Goal: Task Accomplishment & Management: Manage account settings

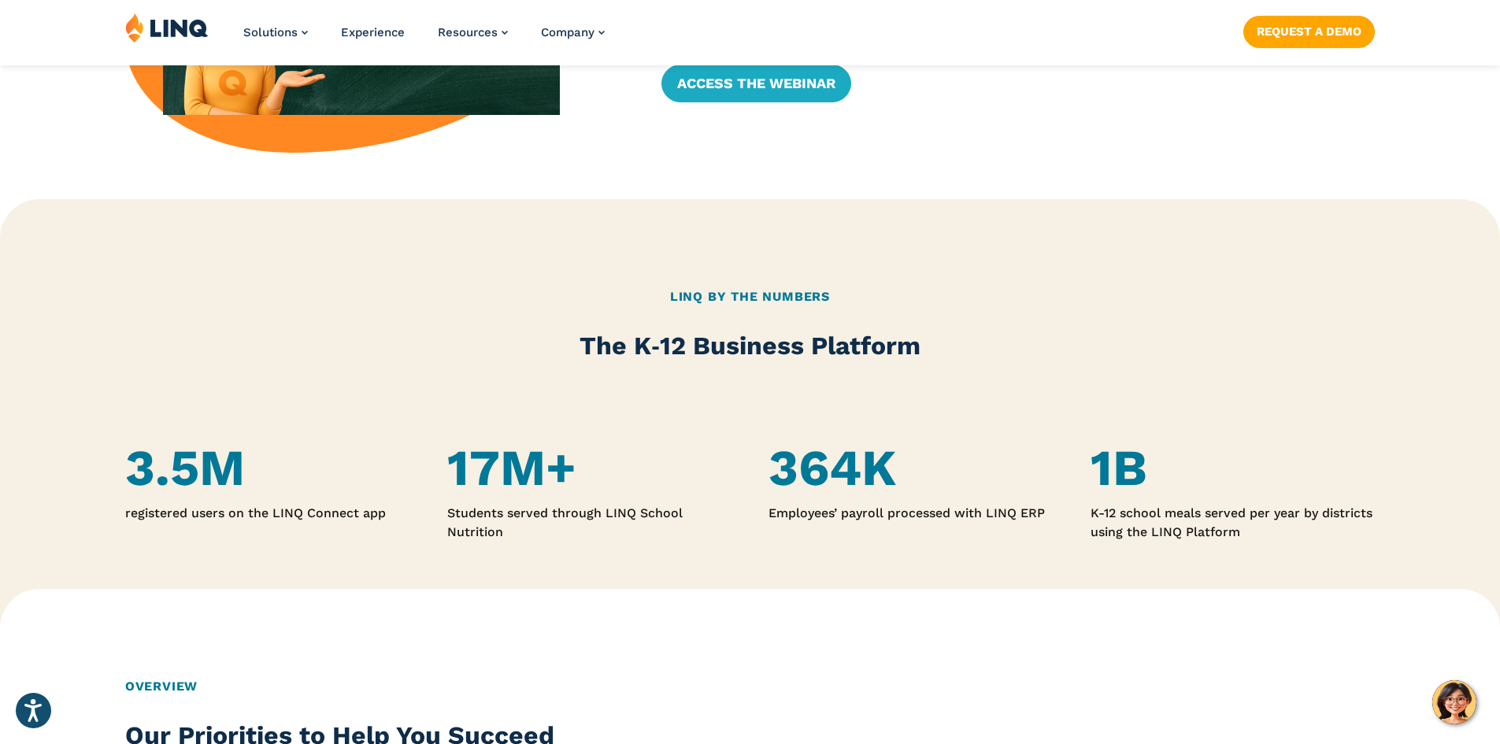
scroll to position [945, 0]
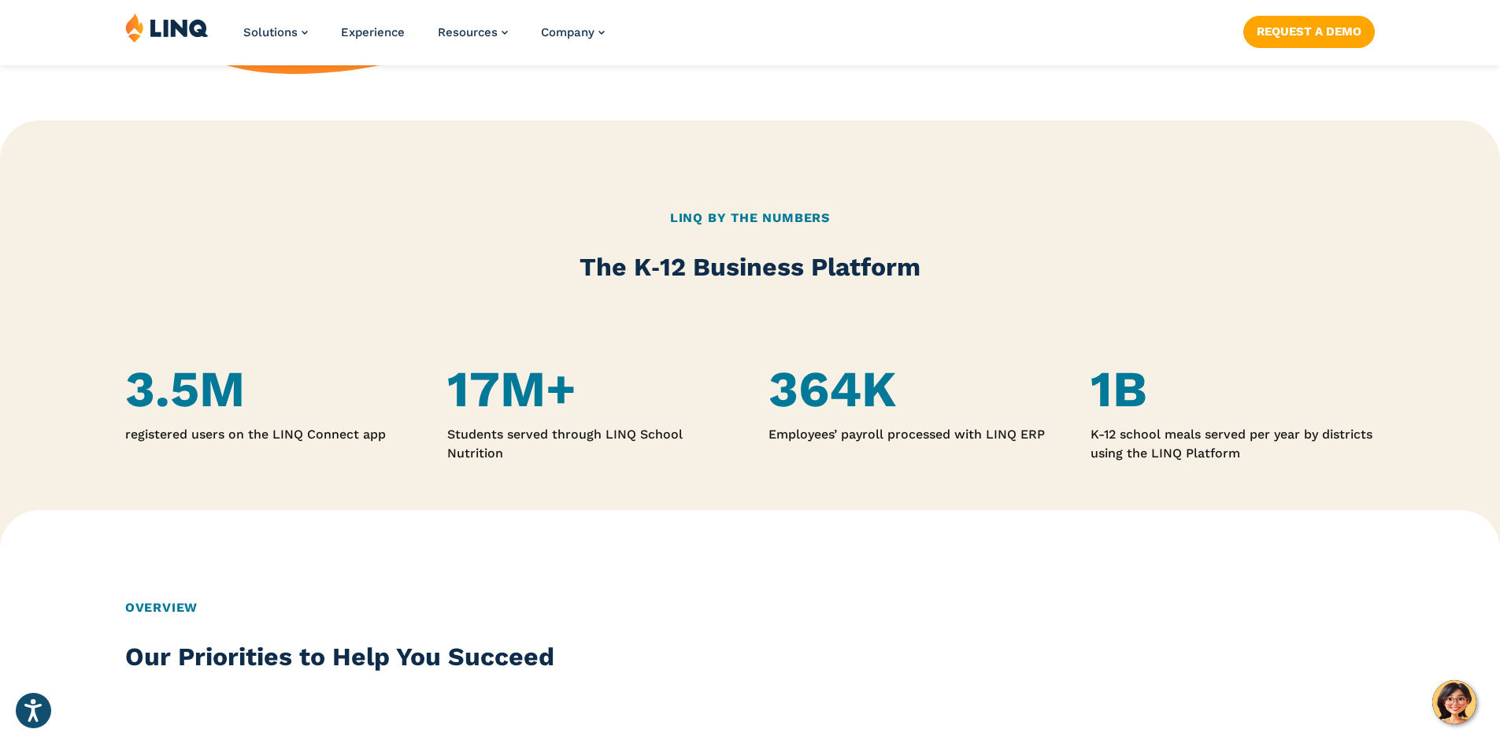
click at [1107, 395] on h4 "1B" at bounding box center [1233, 390] width 284 height 58
click at [722, 239] on div "LINQ By the Numbers The K‑12 Business Platform" at bounding box center [750, 247] width 1250 height 76
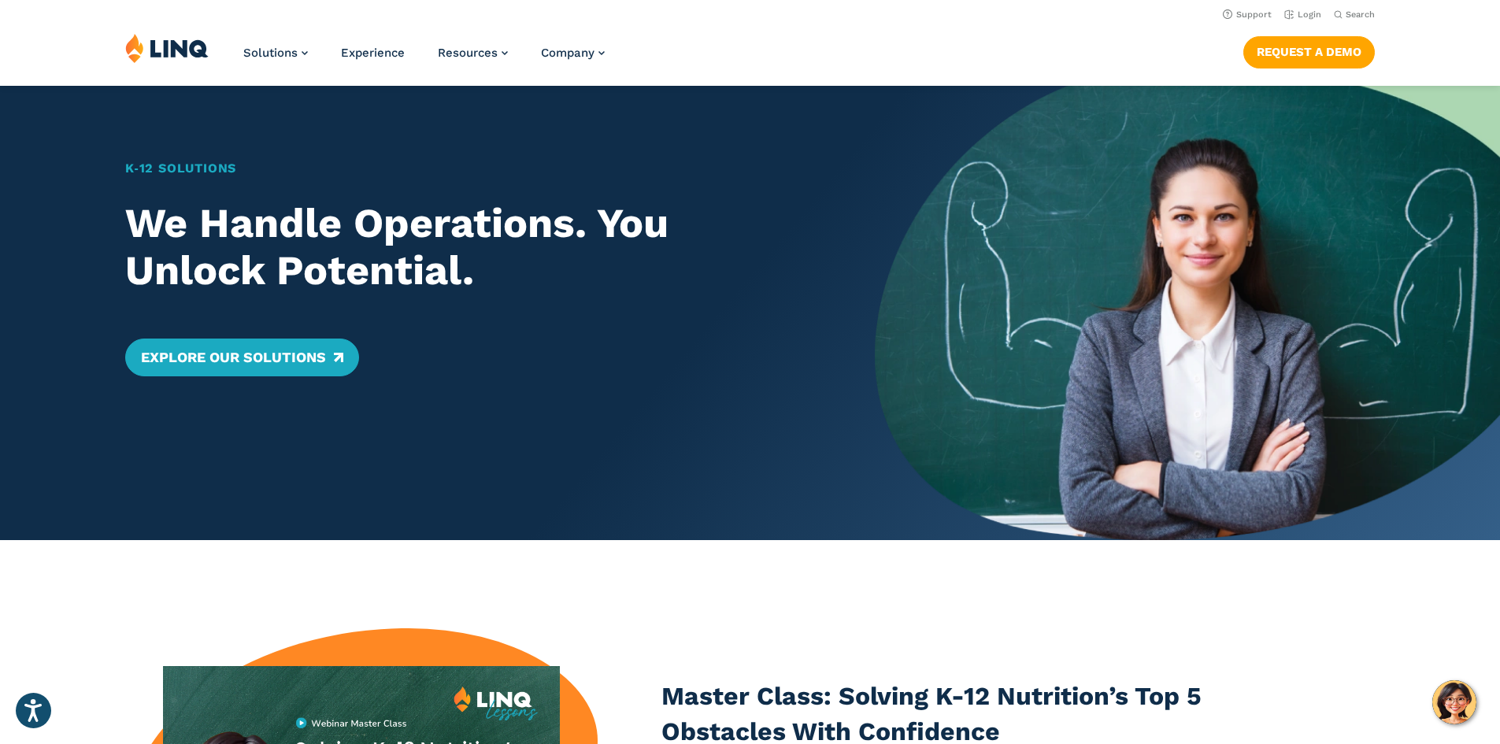
scroll to position [0, 0]
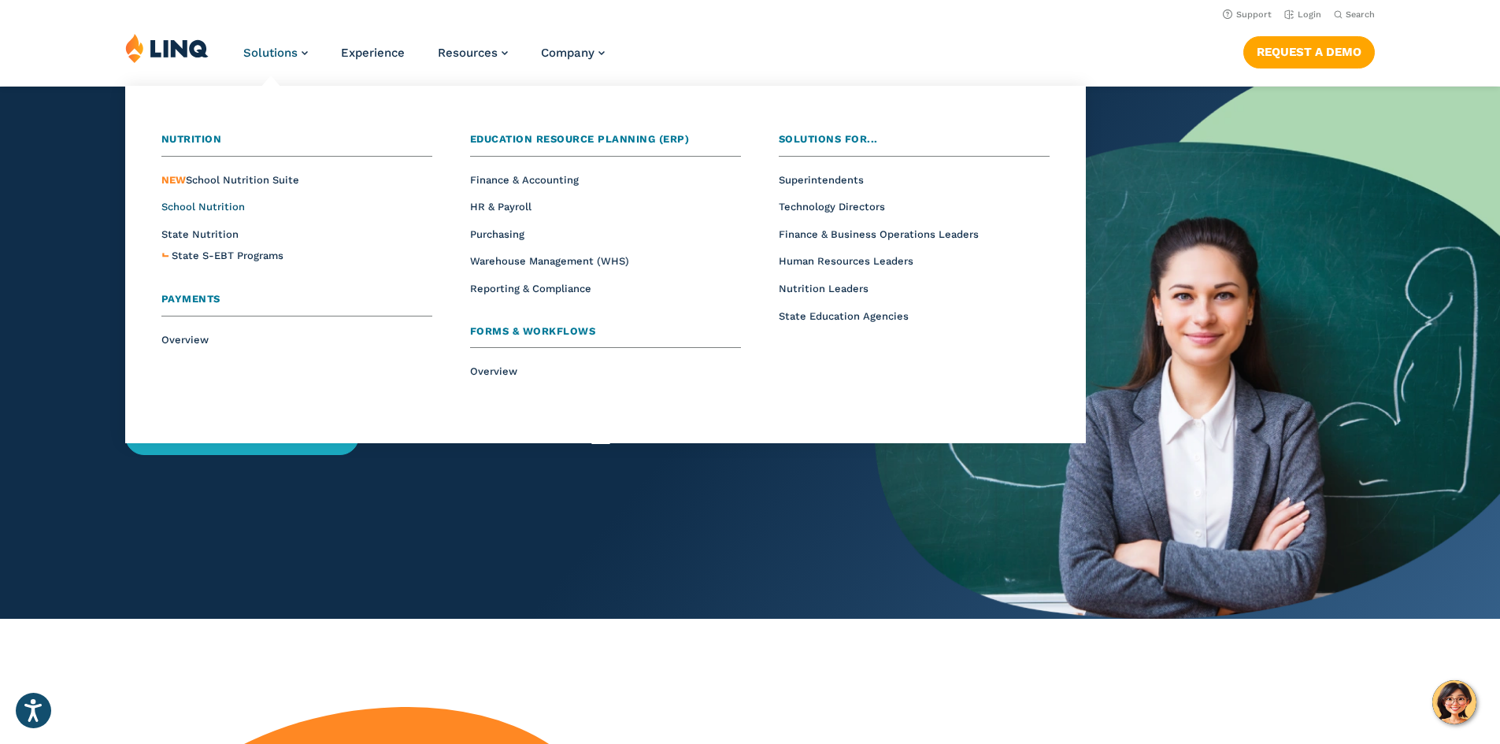
click at [217, 205] on span "School Nutrition" at bounding box center [202, 207] width 83 height 12
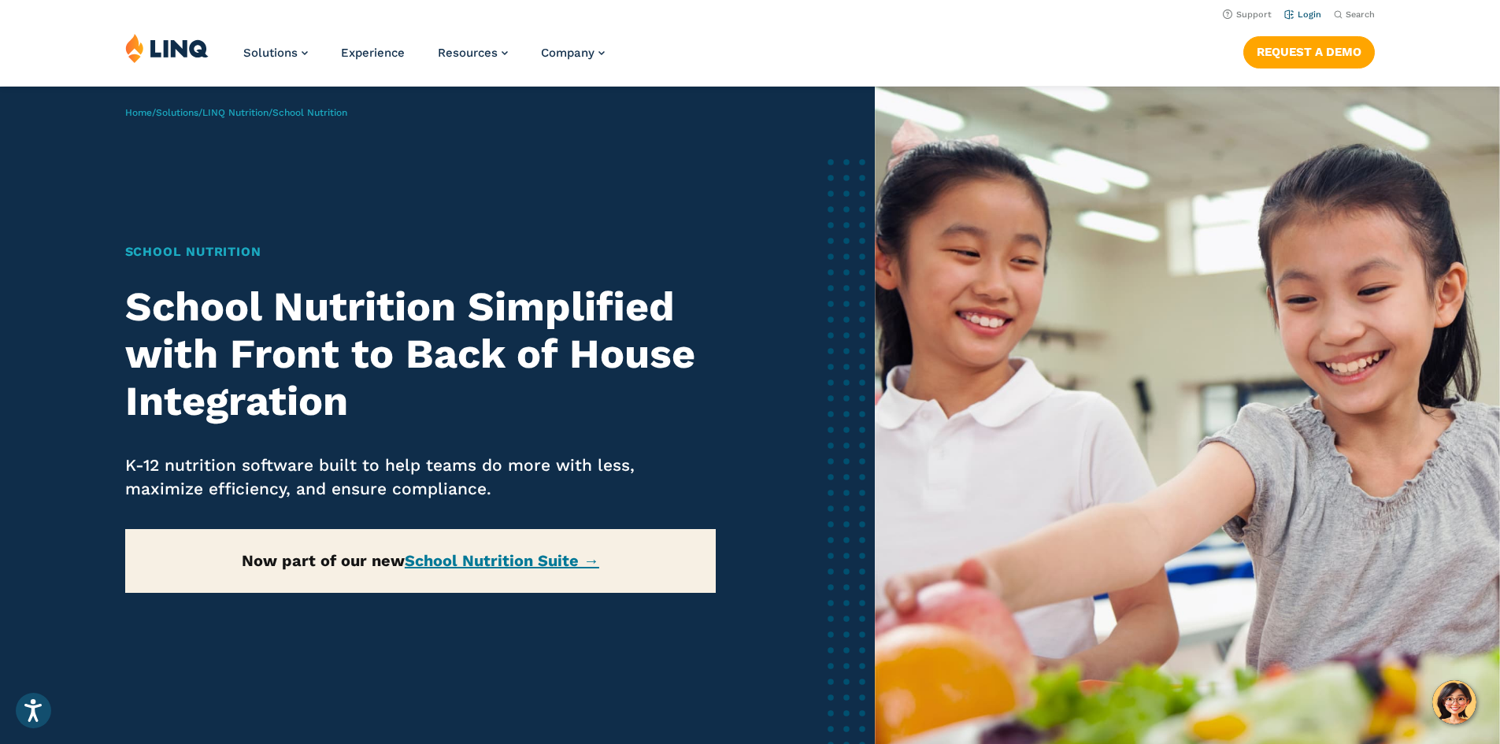
click at [1304, 8] on li "Login" at bounding box center [1303, 13] width 37 height 17
click at [1303, 13] on link "Login" at bounding box center [1303, 14] width 37 height 10
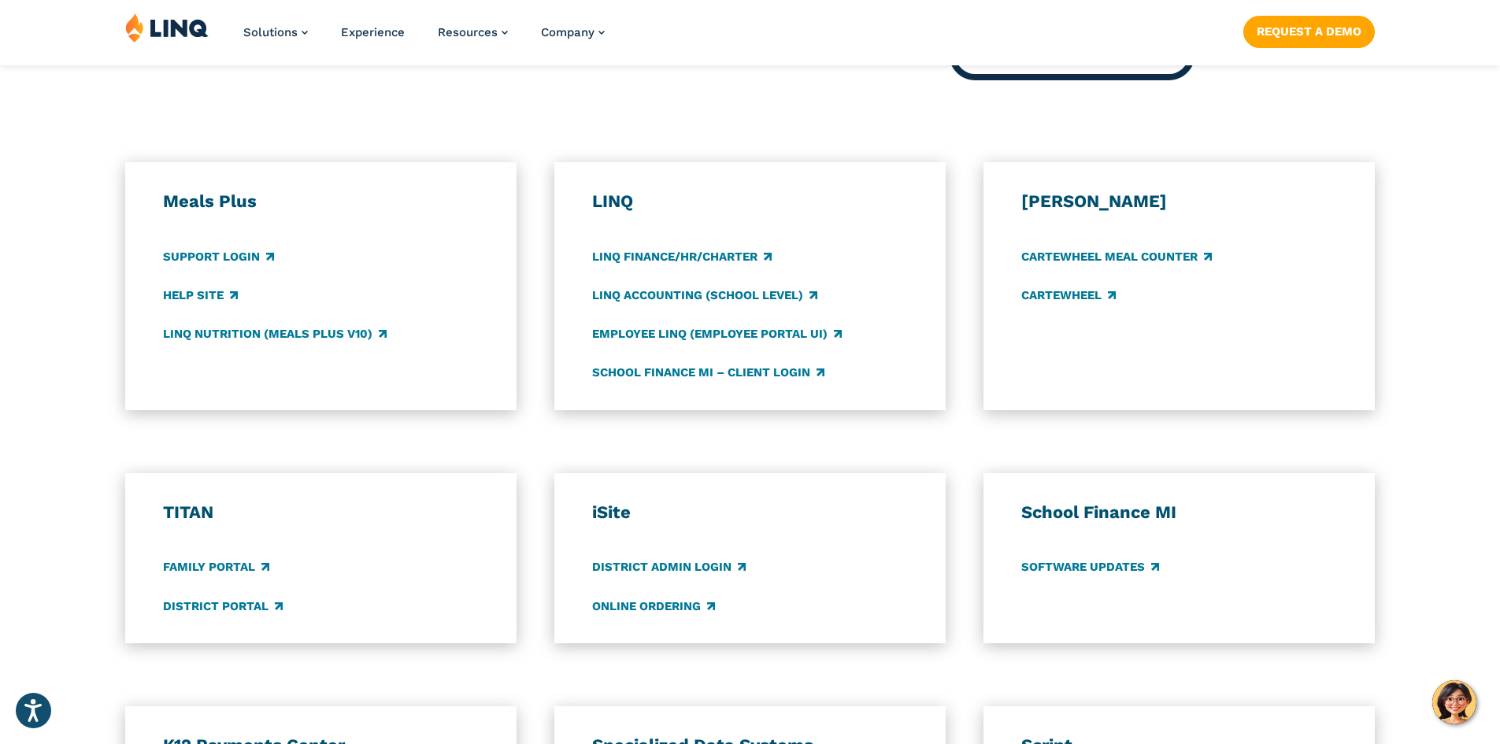
scroll to position [394, 0]
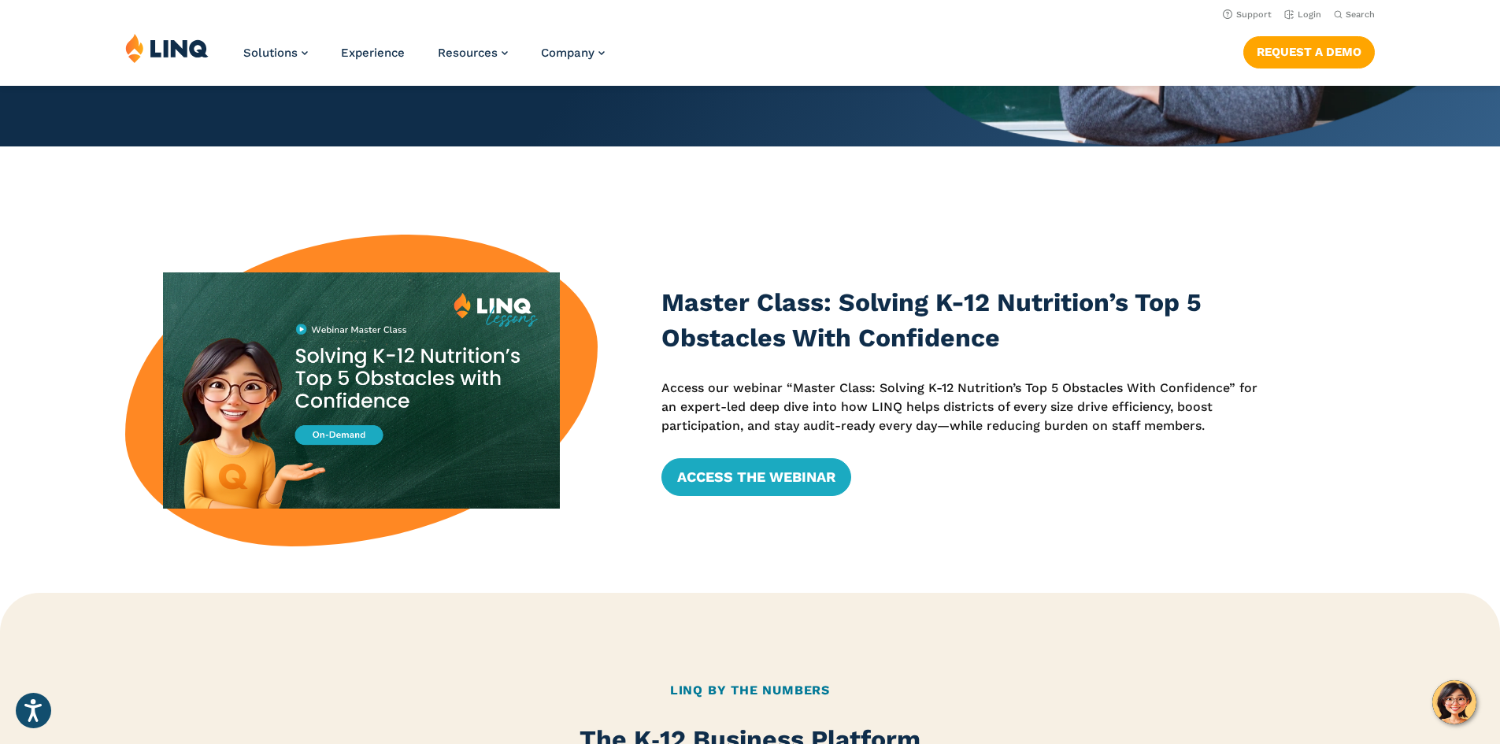
scroll to position [158, 0]
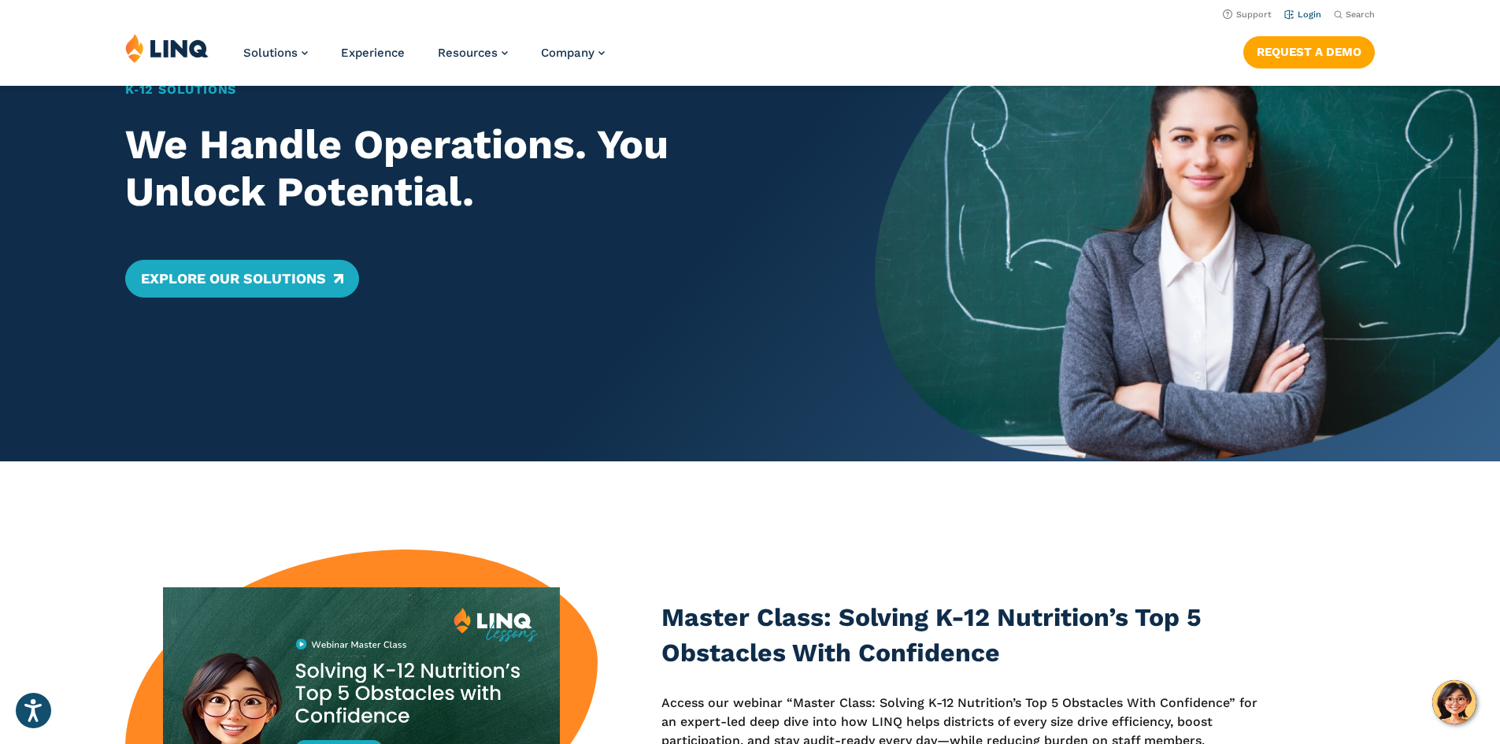
click at [1300, 15] on link "Login" at bounding box center [1303, 14] width 37 height 10
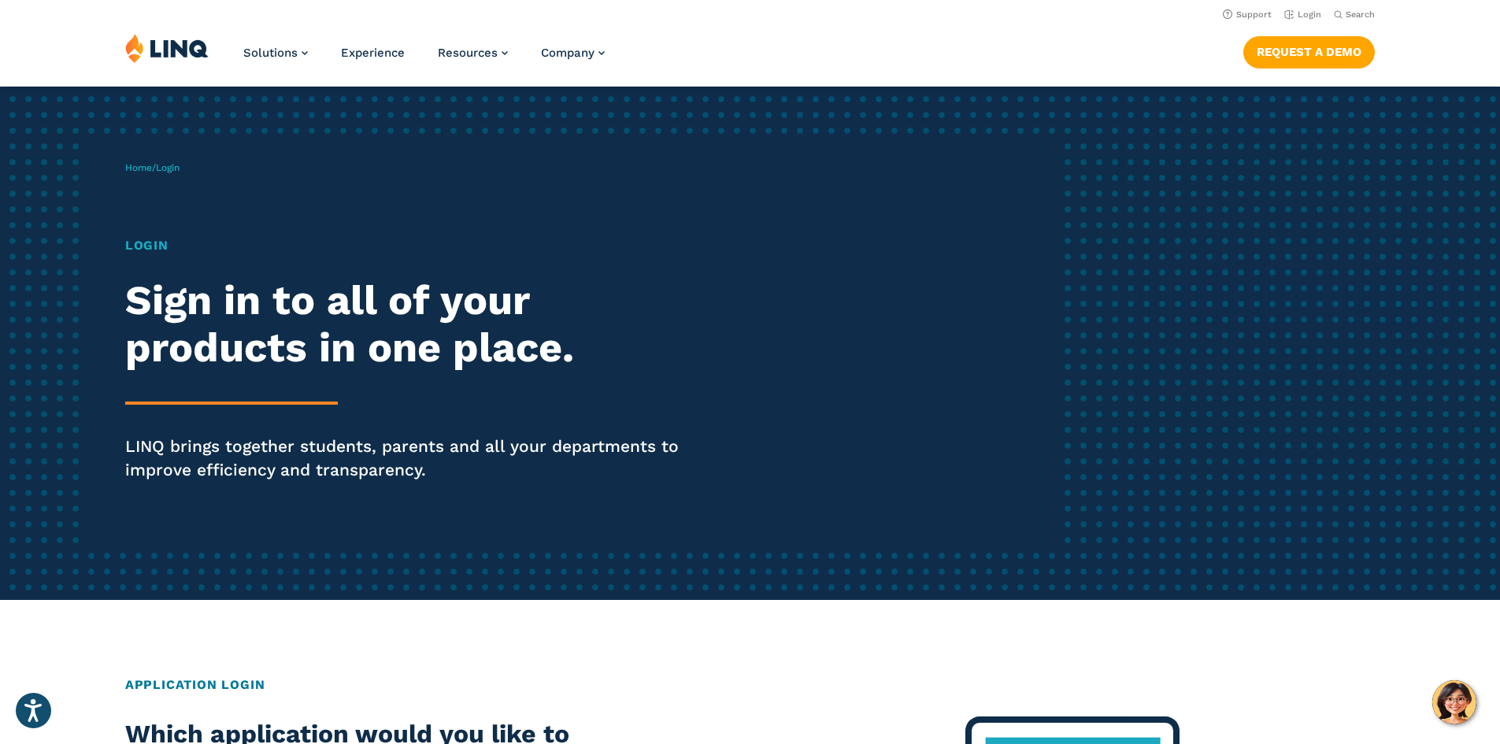
click at [153, 250] on h1 "Login" at bounding box center [414, 245] width 578 height 19
click at [1357, 450] on div "Home / Login Login Sign in to all of your products in one place. LINQ brings to…" at bounding box center [750, 343] width 1500 height 513
